Goal: Information Seeking & Learning: Learn about a topic

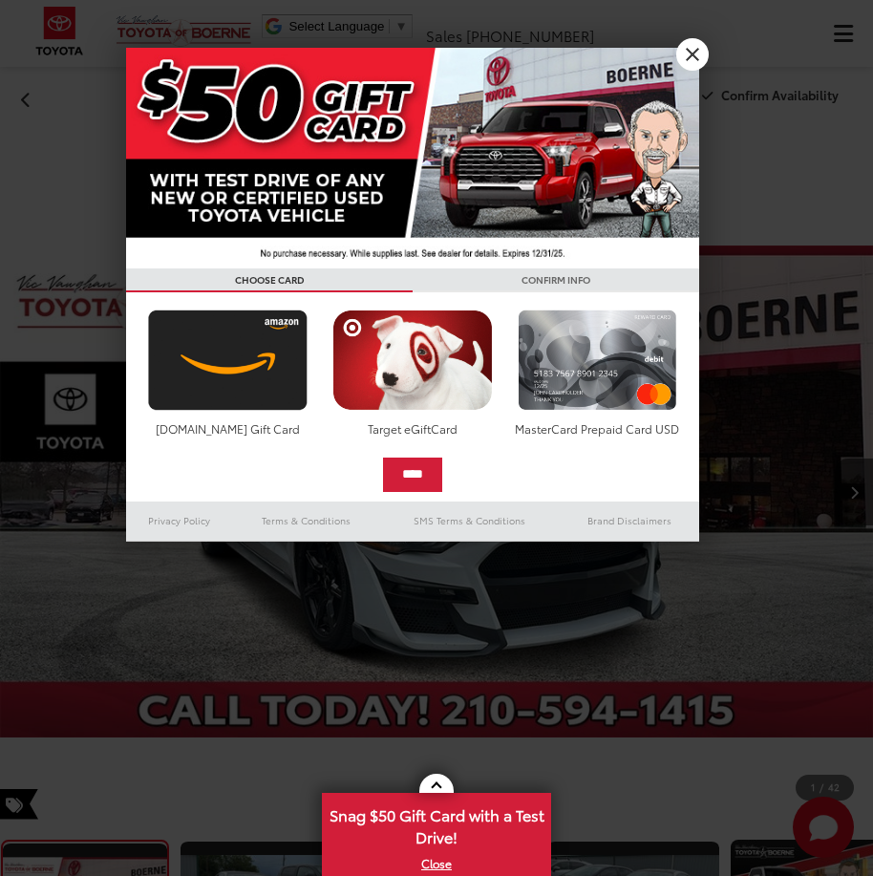
drag, startPoint x: 334, startPoint y: 696, endPoint x: 414, endPoint y: 612, distance: 115.6
click at [334, 696] on div at bounding box center [436, 438] width 873 height 876
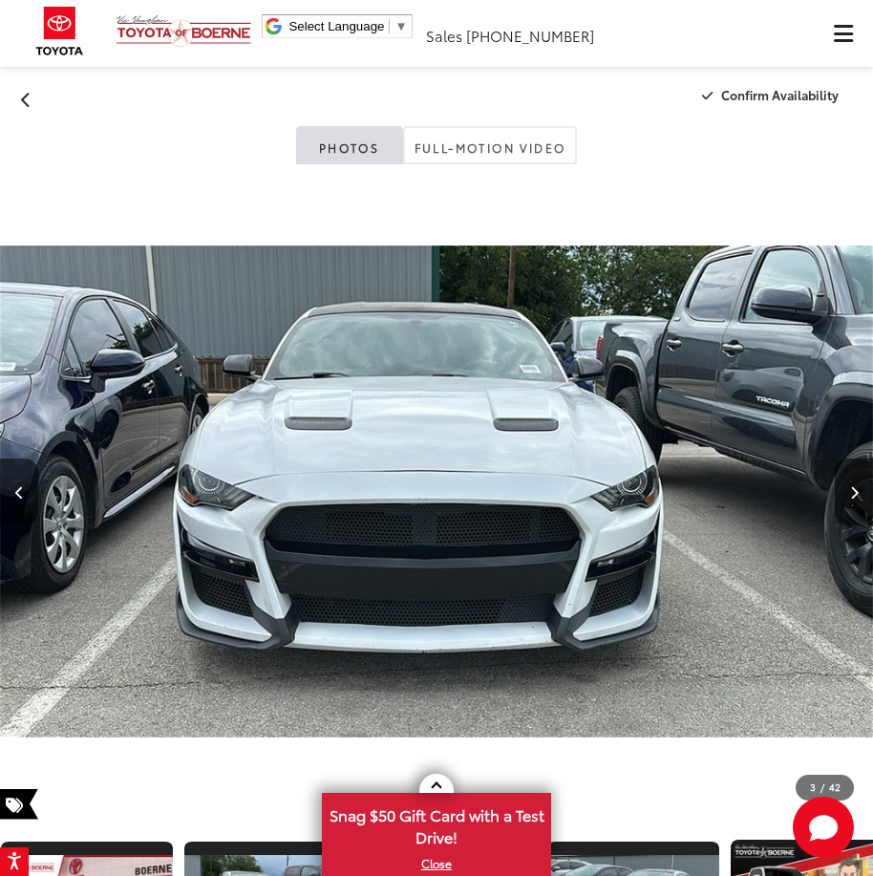
scroll to position [0, 15]
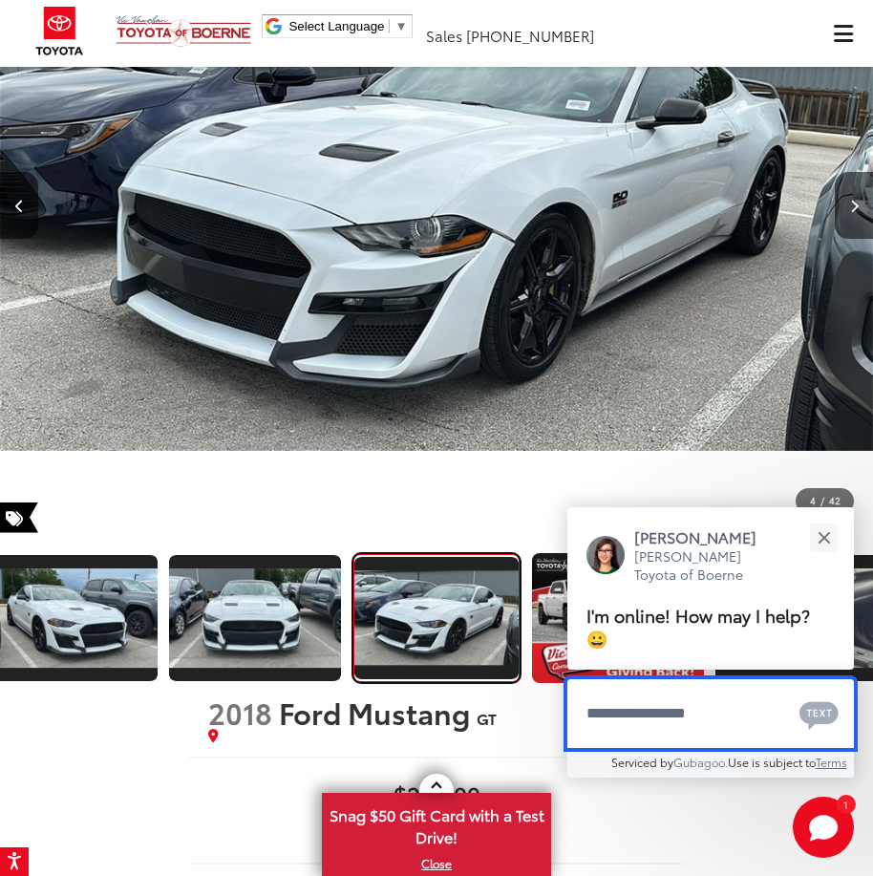
scroll to position [0, 0]
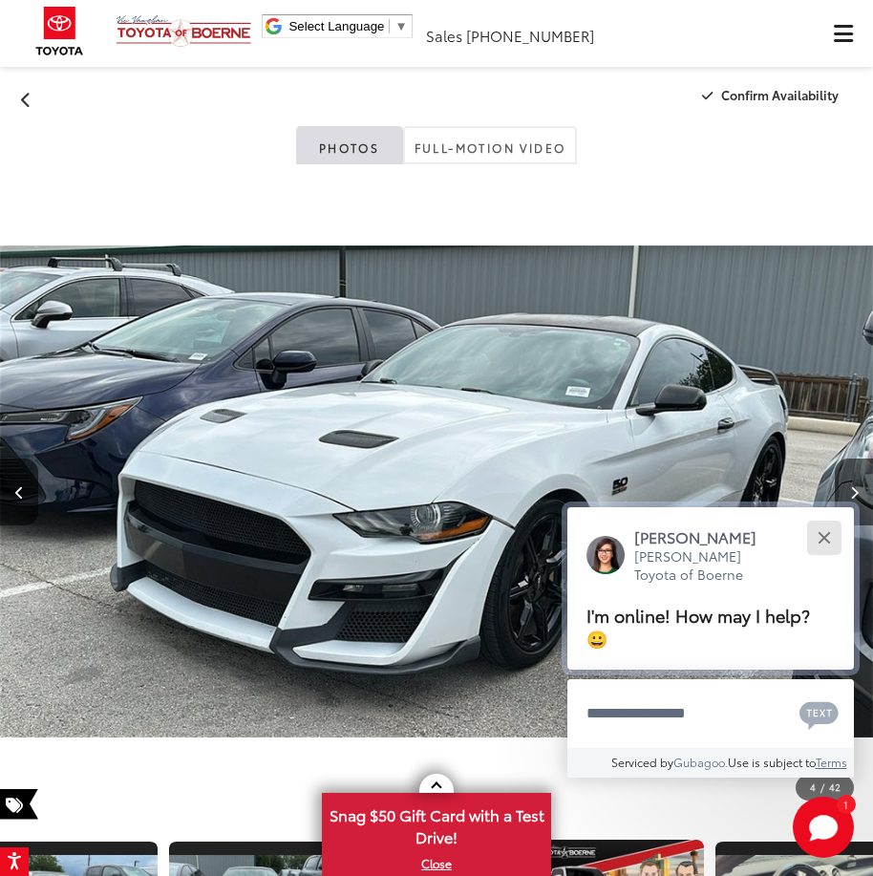
click at [825, 526] on button "Close" at bounding box center [824, 537] width 41 height 41
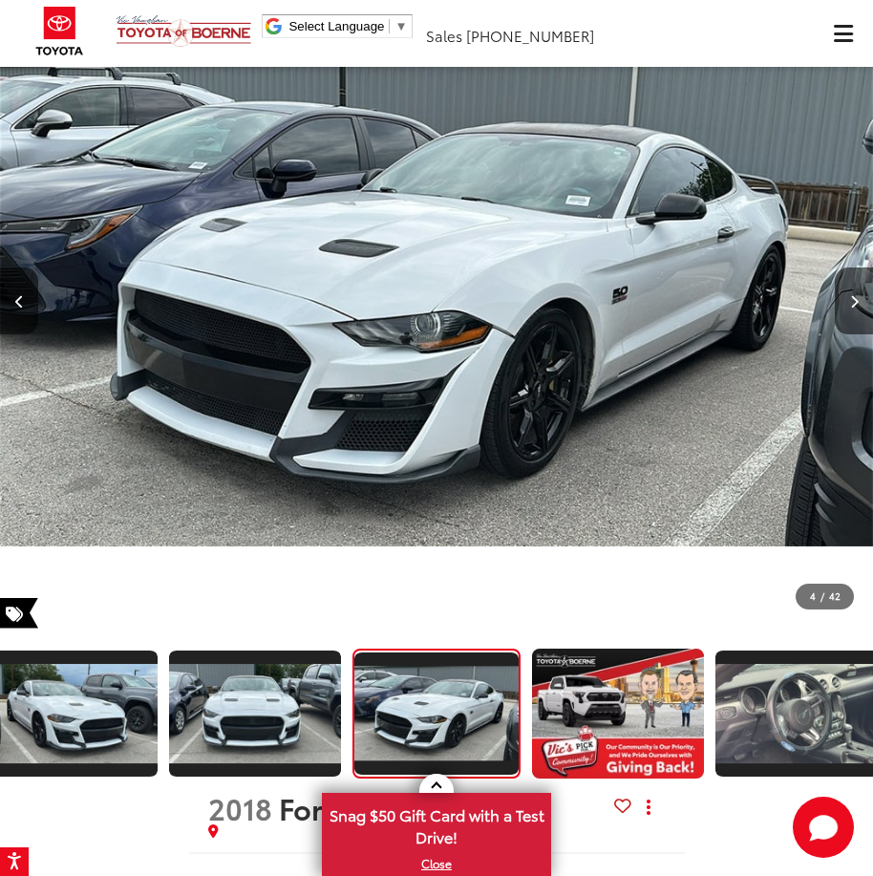
scroll to position [573, 0]
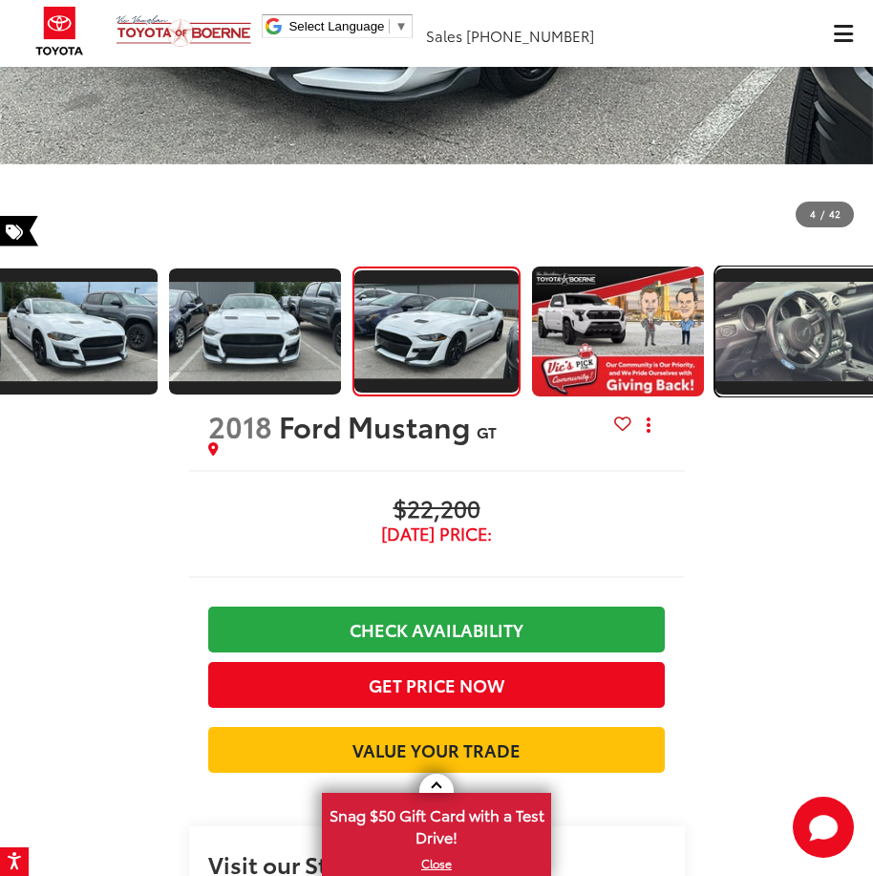
click at [764, 353] on img "Expand Photo 5" at bounding box center [802, 331] width 176 height 99
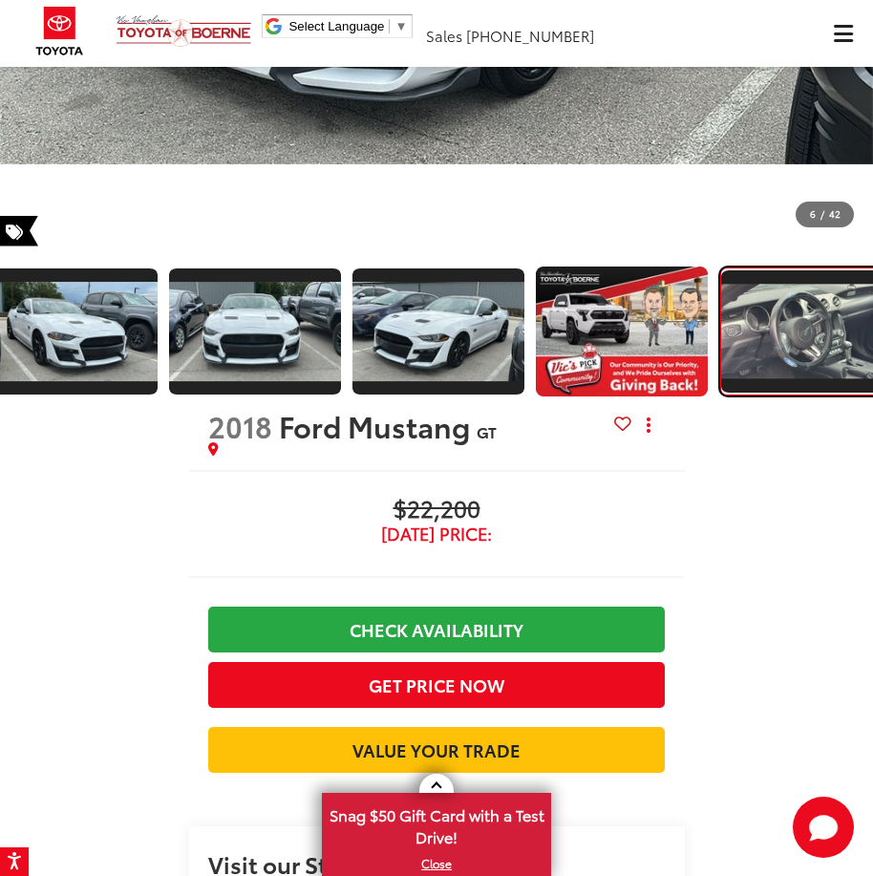
scroll to position [0, 566]
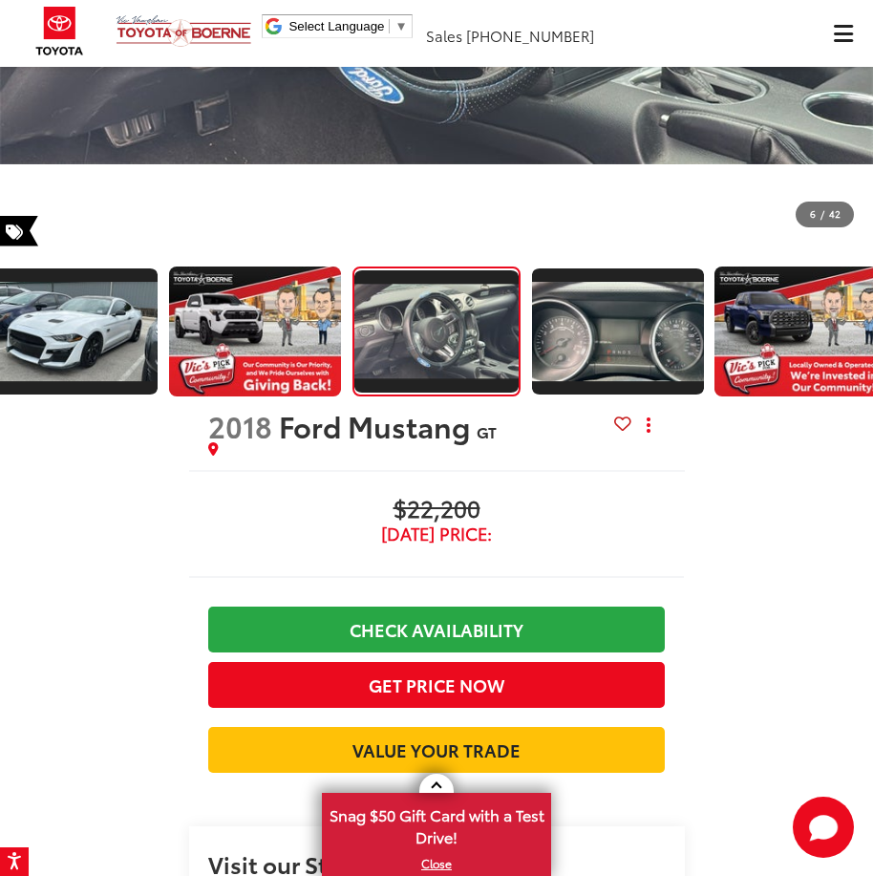
click at [527, 327] on div at bounding box center [436, 332] width 873 height 132
click at [576, 334] on img "Expand Photo 6" at bounding box center [618, 331] width 176 height 99
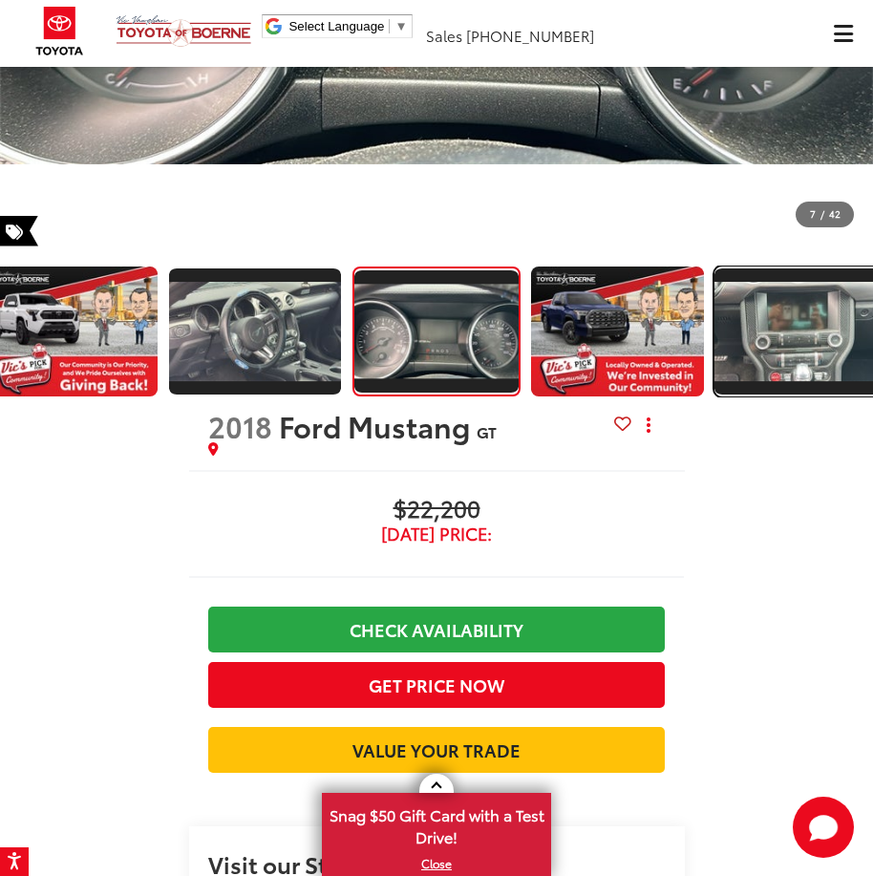
click at [737, 343] on img "Expand Photo 8" at bounding box center [802, 331] width 176 height 99
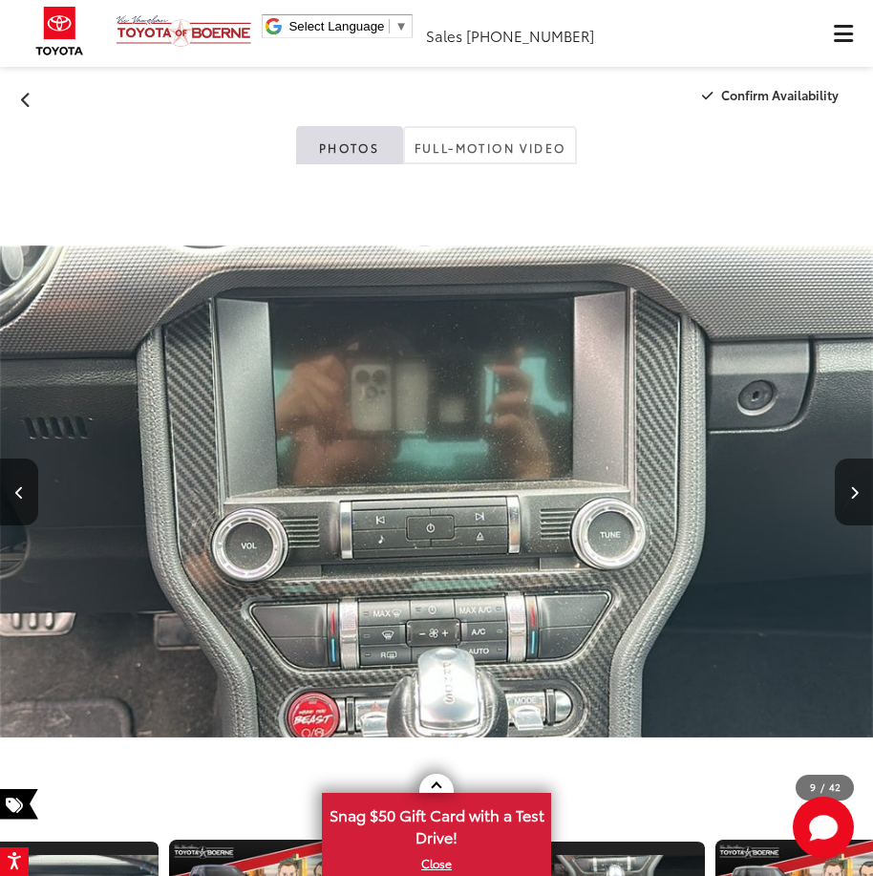
scroll to position [191, 0]
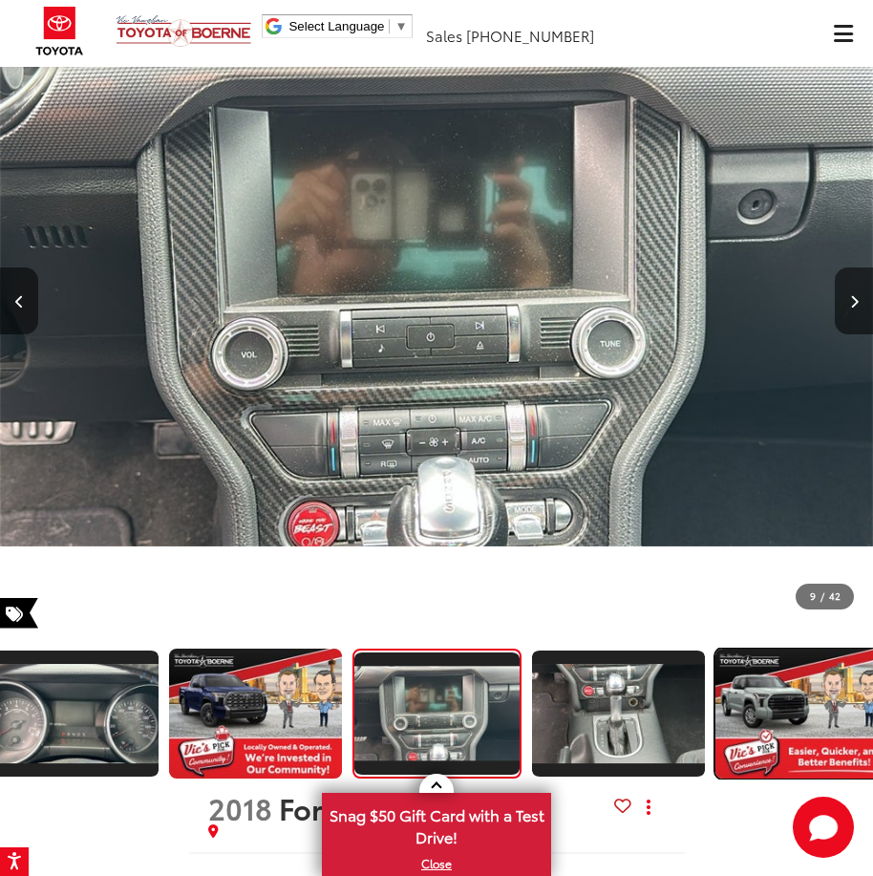
click at [757, 671] on img "Expand Photo 10" at bounding box center [802, 714] width 176 height 132
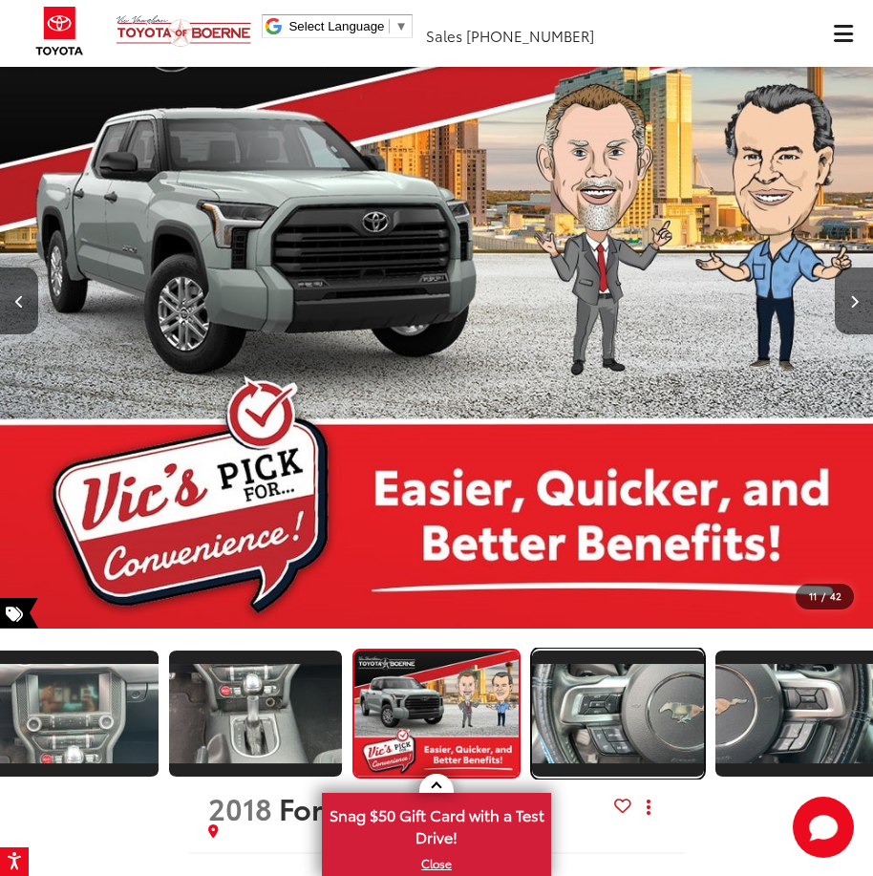
click at [655, 703] on img "Expand Photo 11" at bounding box center [618, 713] width 176 height 99
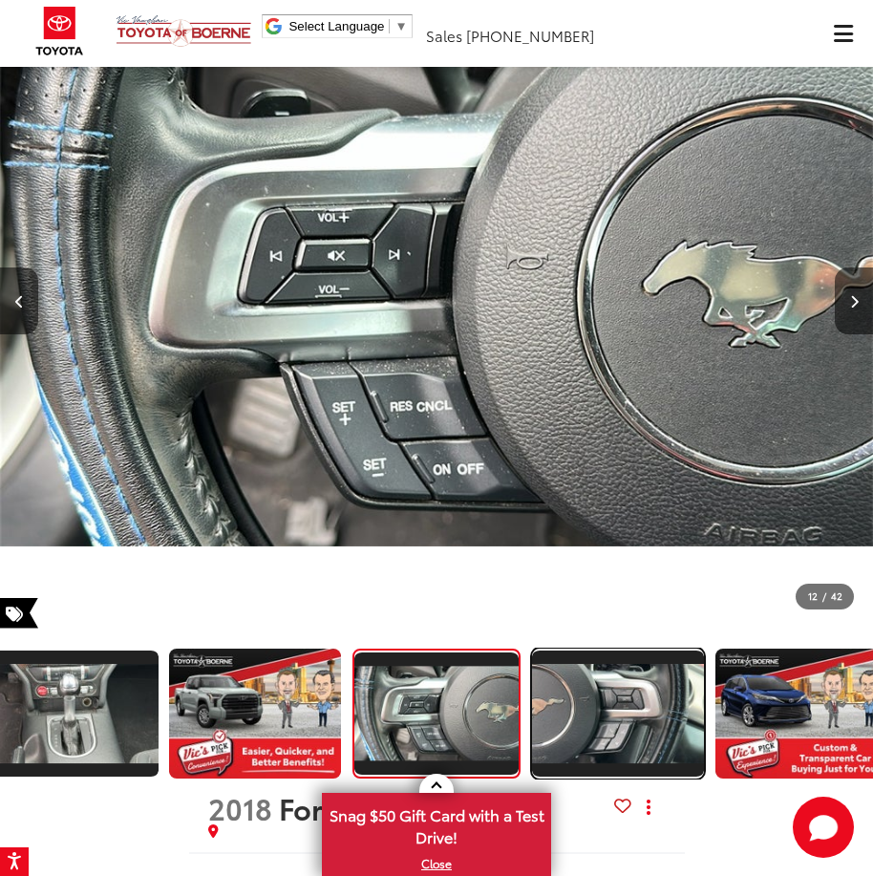
click at [585, 683] on img "Expand Photo 12" at bounding box center [618, 713] width 176 height 99
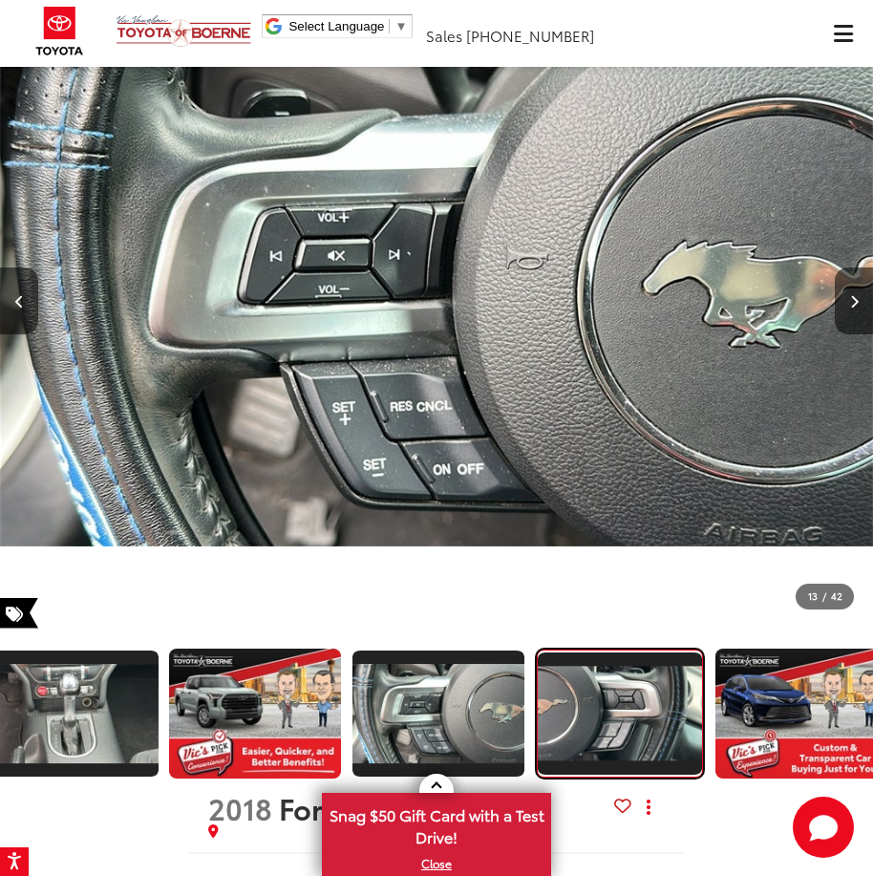
scroll to position [0, 1849]
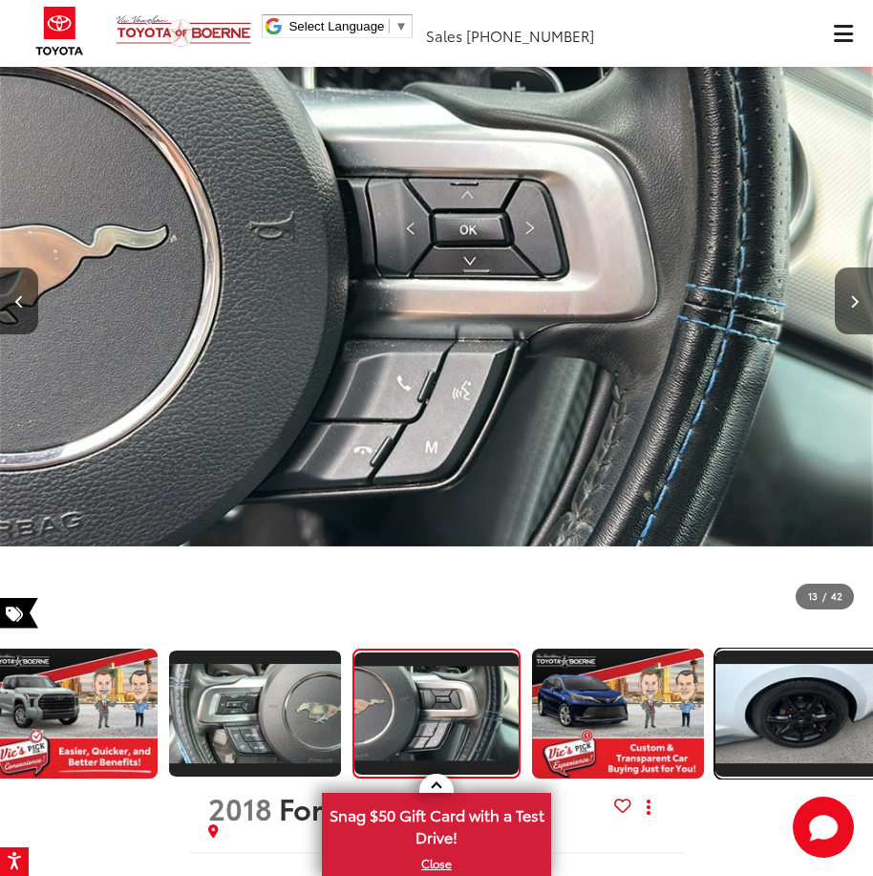
click at [734, 686] on img "Expand Photo 14" at bounding box center [802, 713] width 176 height 99
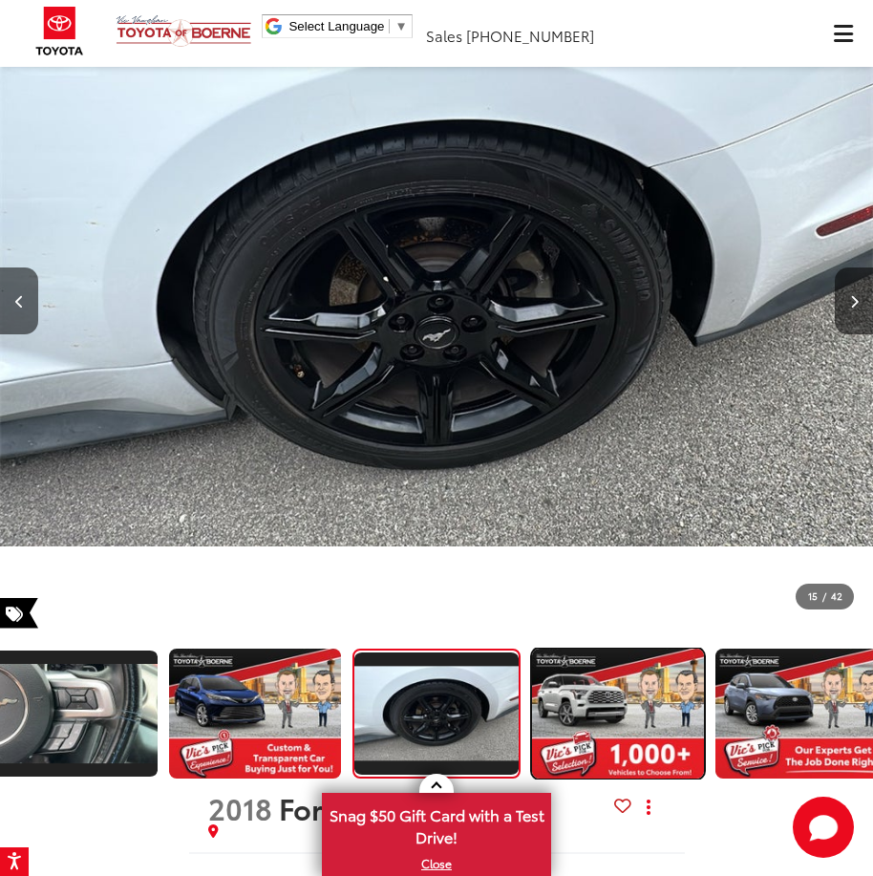
click at [553, 676] on img "Expand Photo 15" at bounding box center [618, 714] width 176 height 132
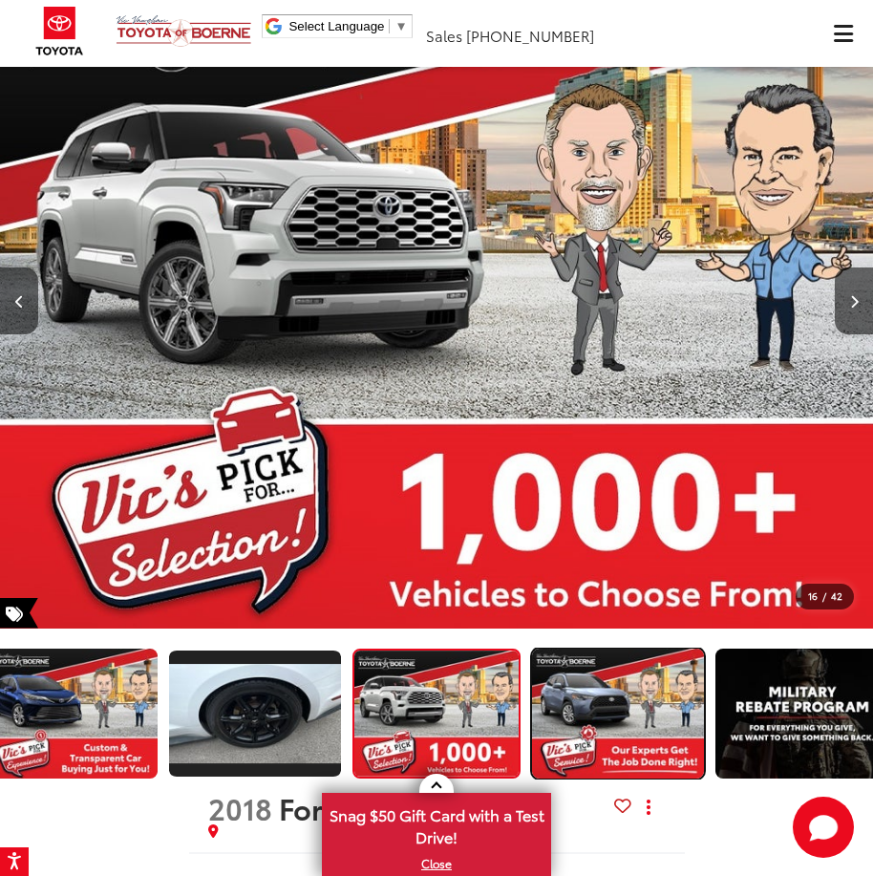
click at [561, 708] on img "Expand Photo 16" at bounding box center [618, 714] width 176 height 132
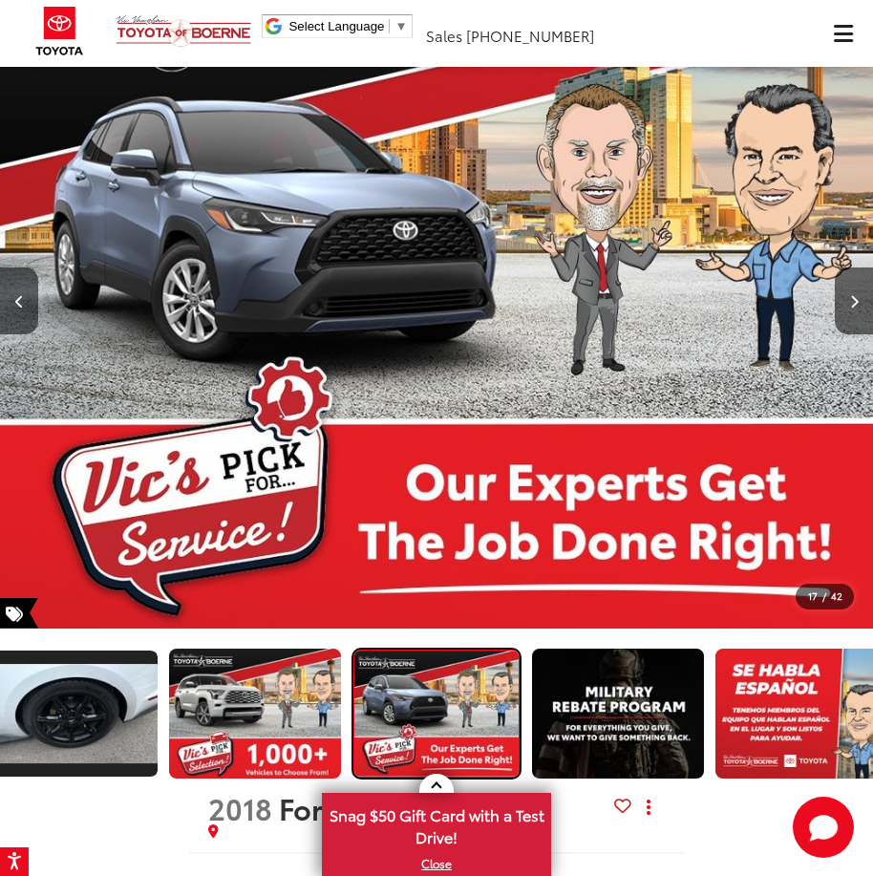
click at [440, 735] on img "Expand Photo 16" at bounding box center [437, 714] width 168 height 126
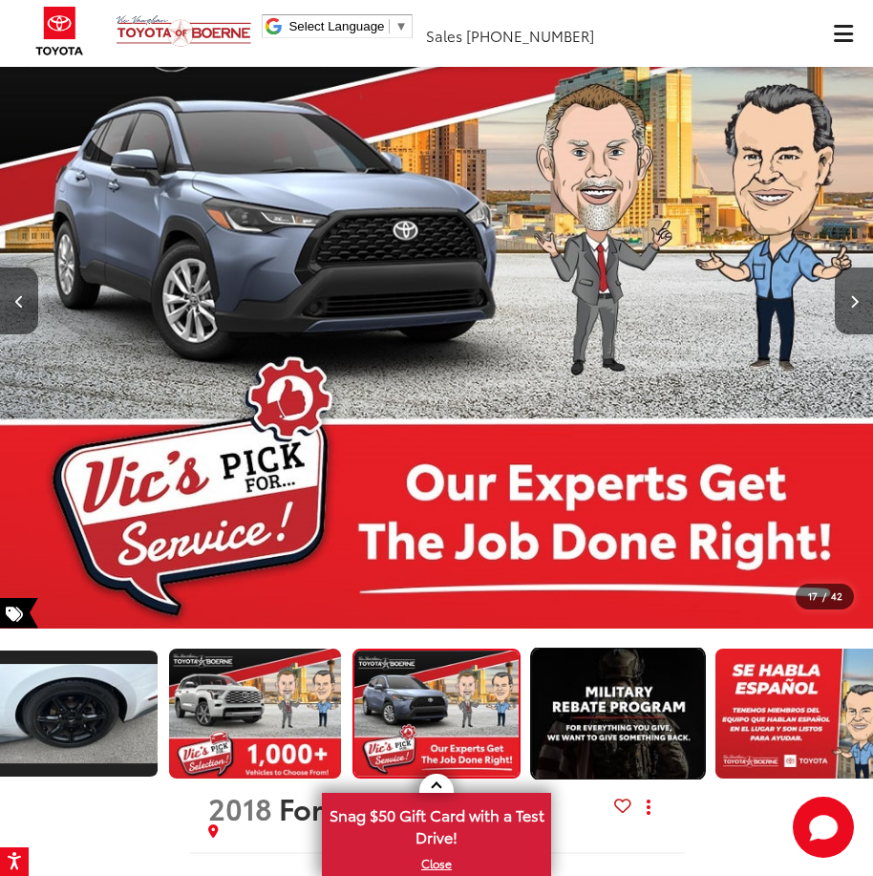
click at [572, 712] on img "Expand Photo 17" at bounding box center [618, 714] width 176 height 132
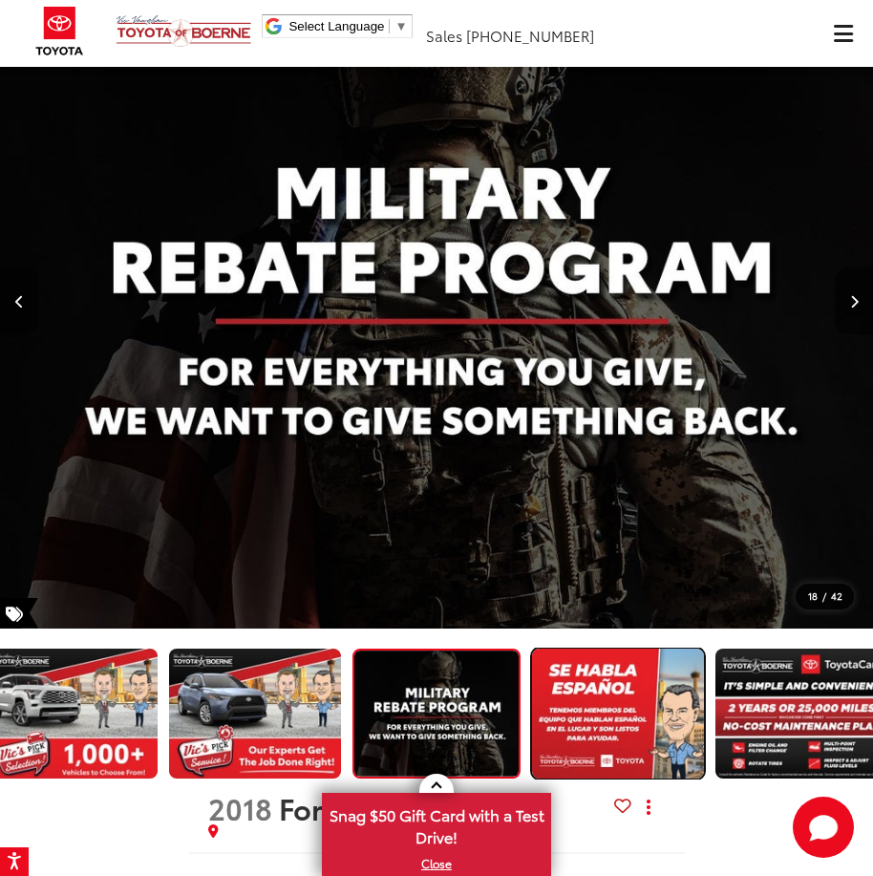
click at [567, 714] on img "Expand Photo 18" at bounding box center [618, 714] width 176 height 132
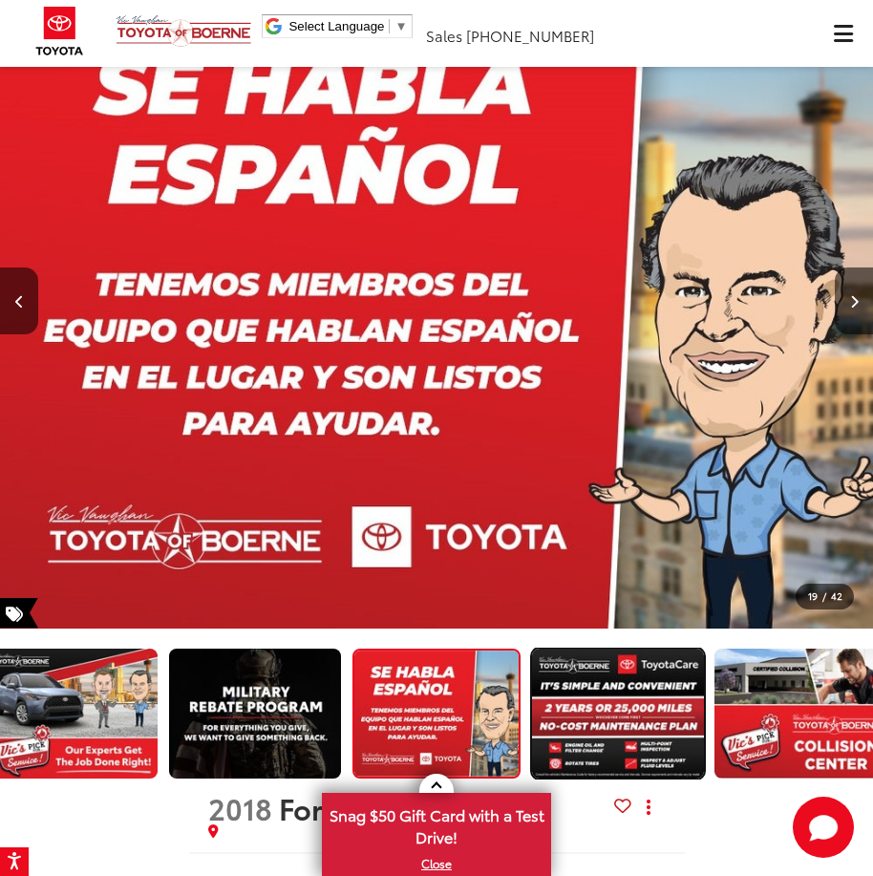
click at [600, 694] on img "Expand Photo 19" at bounding box center [618, 714] width 176 height 132
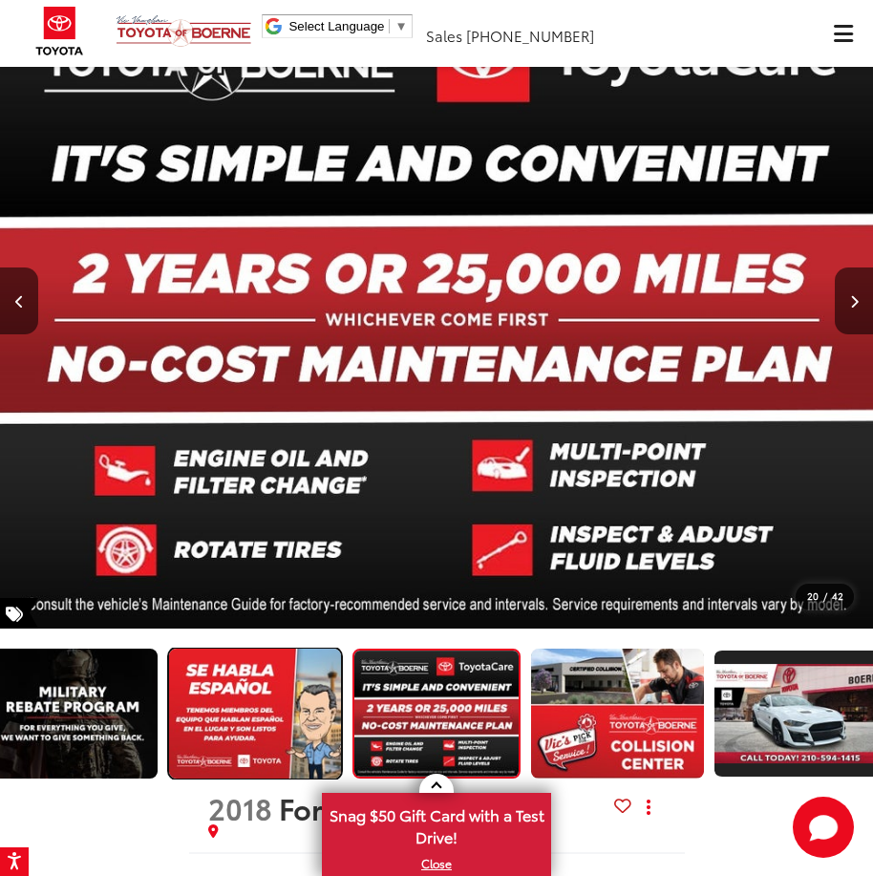
click at [185, 742] on img "Expand Photo 18" at bounding box center [255, 714] width 176 height 132
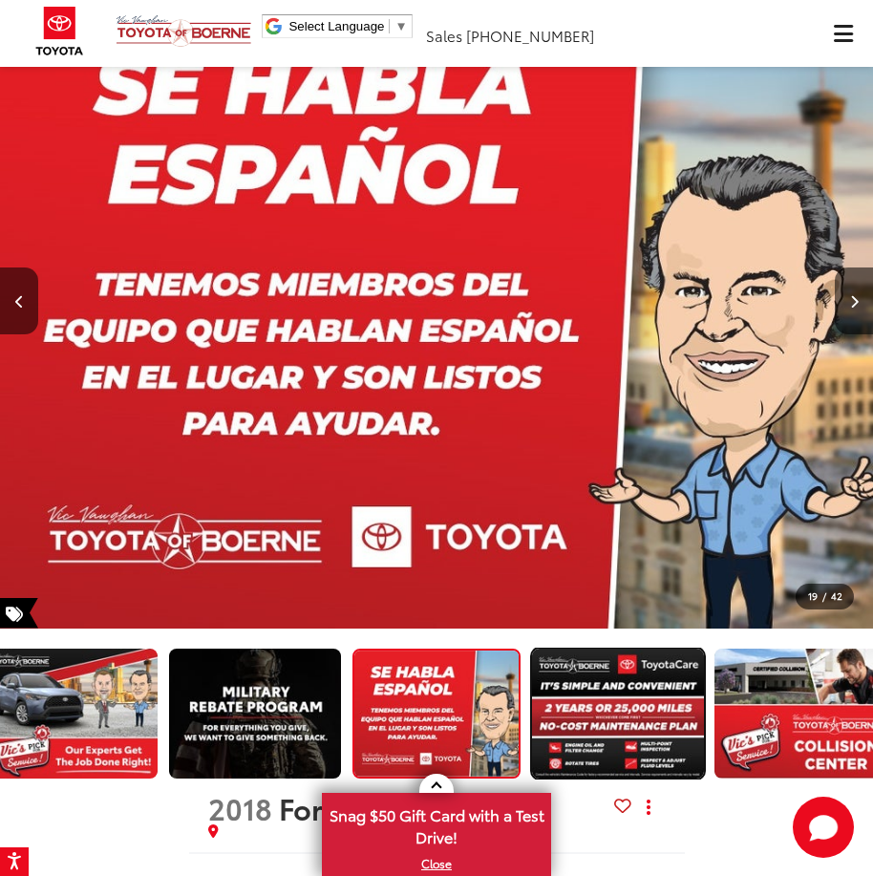
click at [564, 724] on img "Expand Photo 19" at bounding box center [618, 714] width 176 height 132
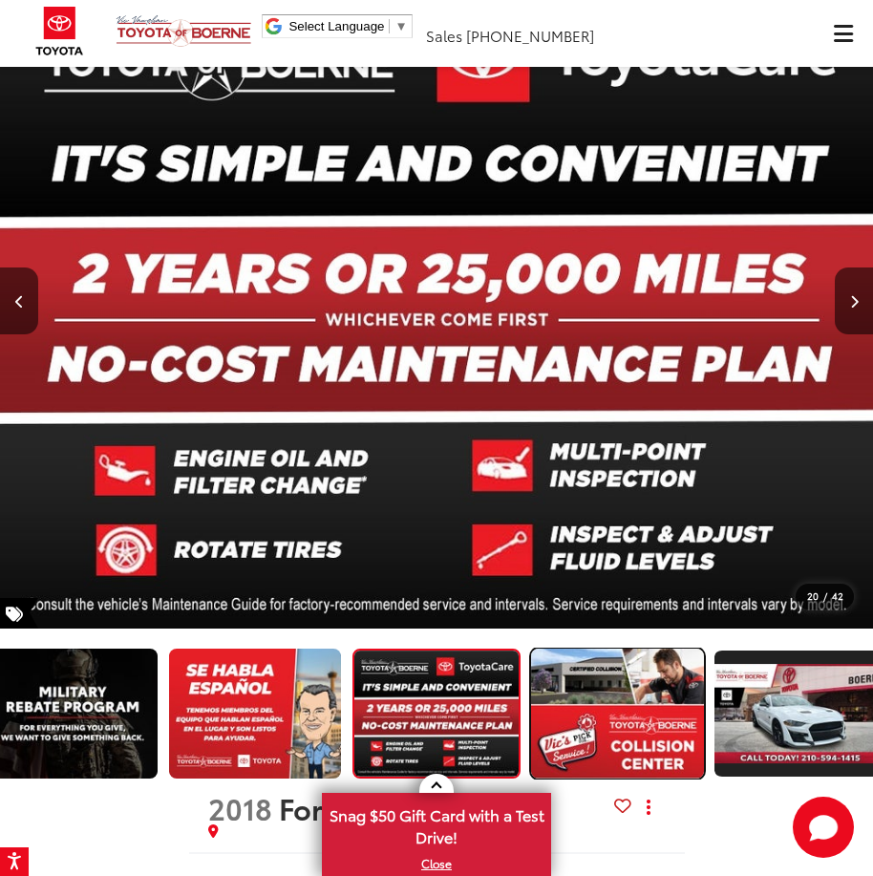
click at [565, 721] on img "Expand Photo 20" at bounding box center [618, 714] width 176 height 132
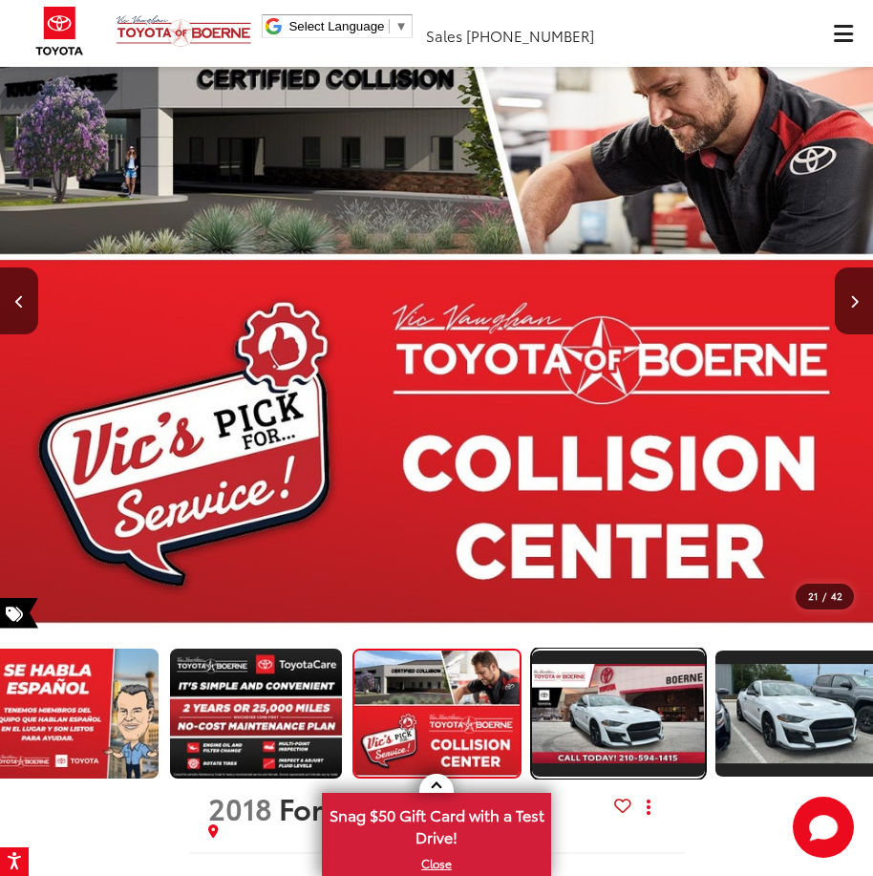
click at [566, 716] on img "Expand Photo 21" at bounding box center [619, 713] width 176 height 99
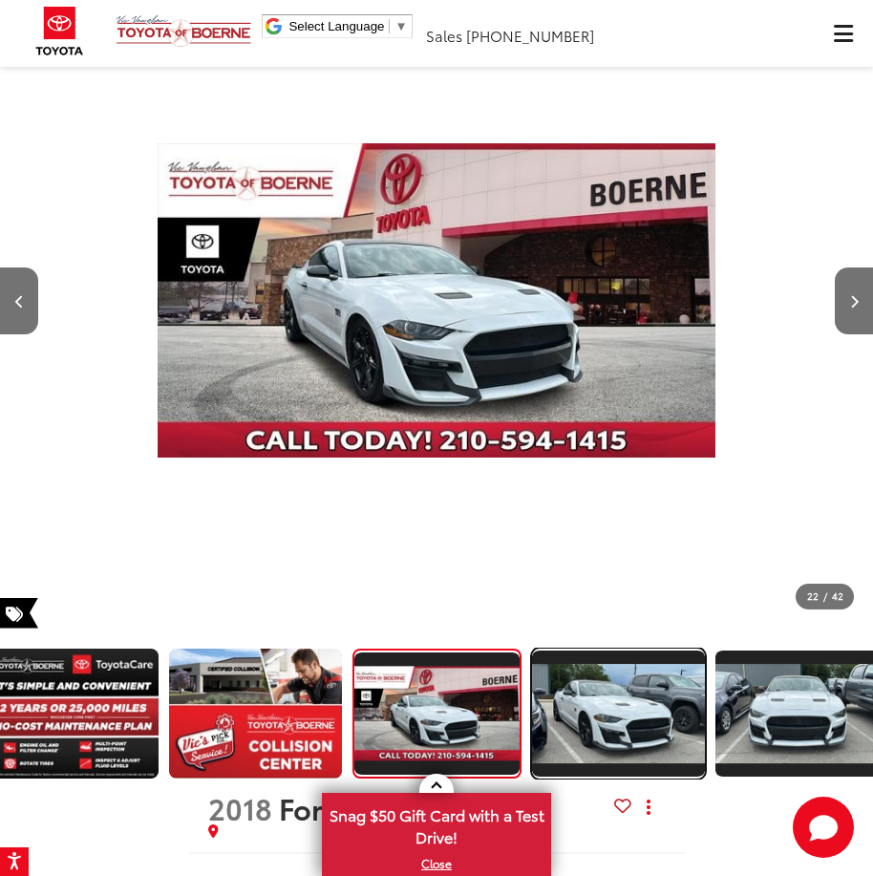
click at [581, 699] on img "Expand Photo 22" at bounding box center [618, 713] width 176 height 99
